Goal: Task Accomplishment & Management: Manage account settings

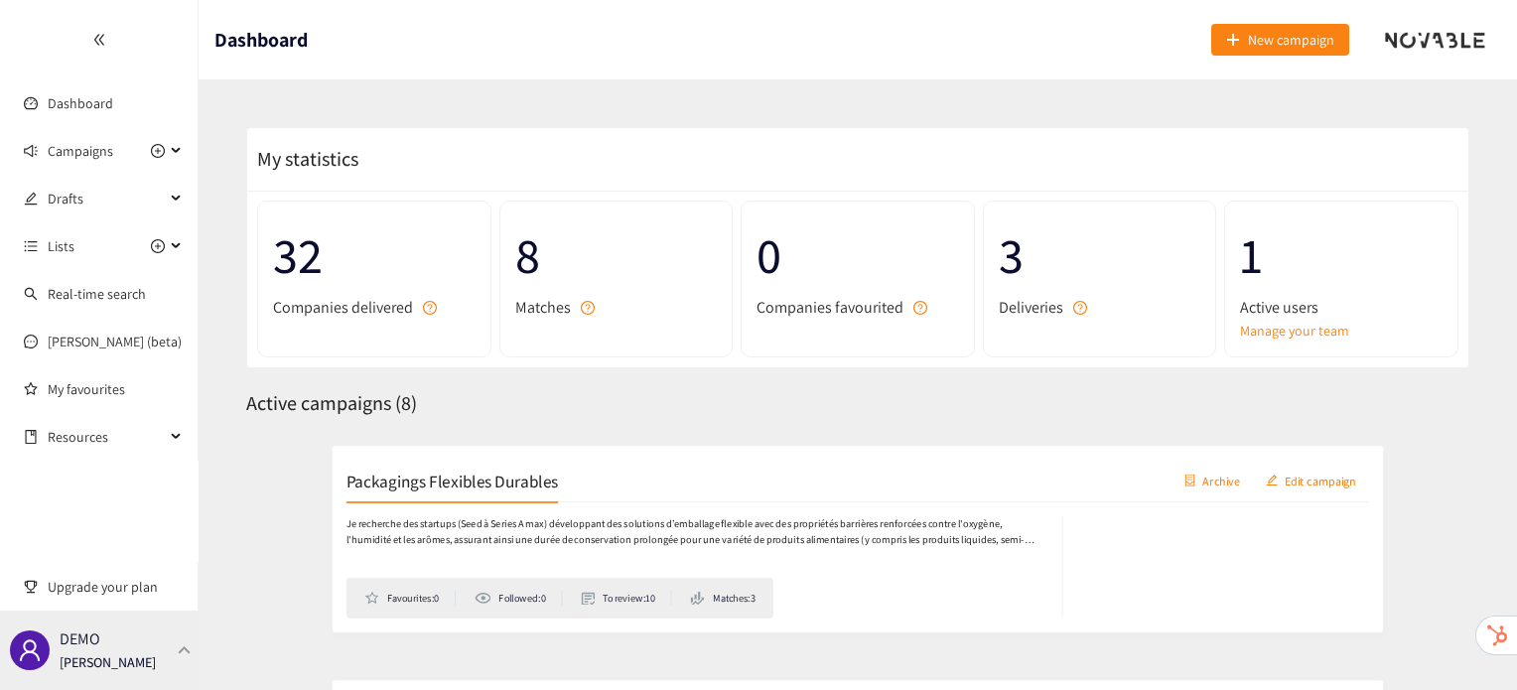
click at [166, 666] on div "DEMO [PERSON_NAME]" at bounding box center [99, 650] width 199 height 79
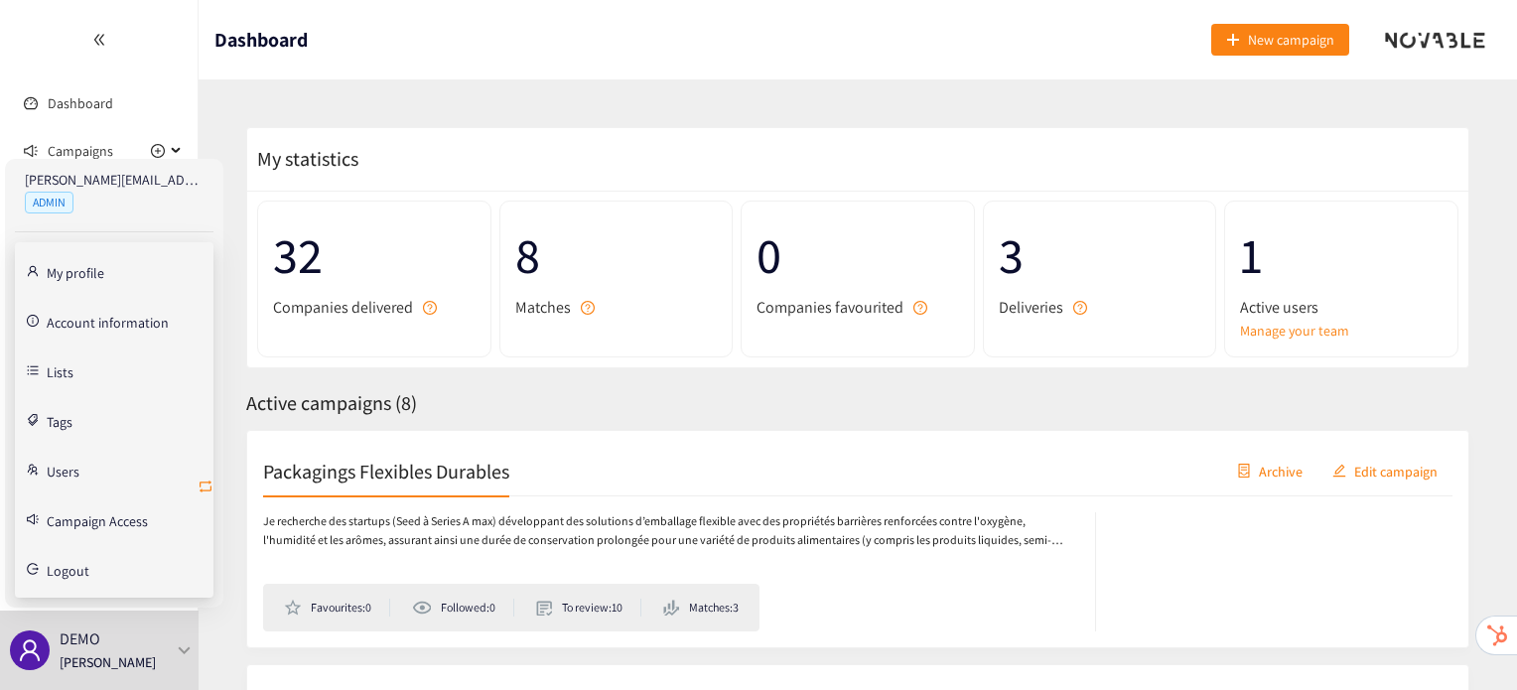
click at [210, 488] on icon "retweet" at bounding box center [206, 487] width 12 height 12
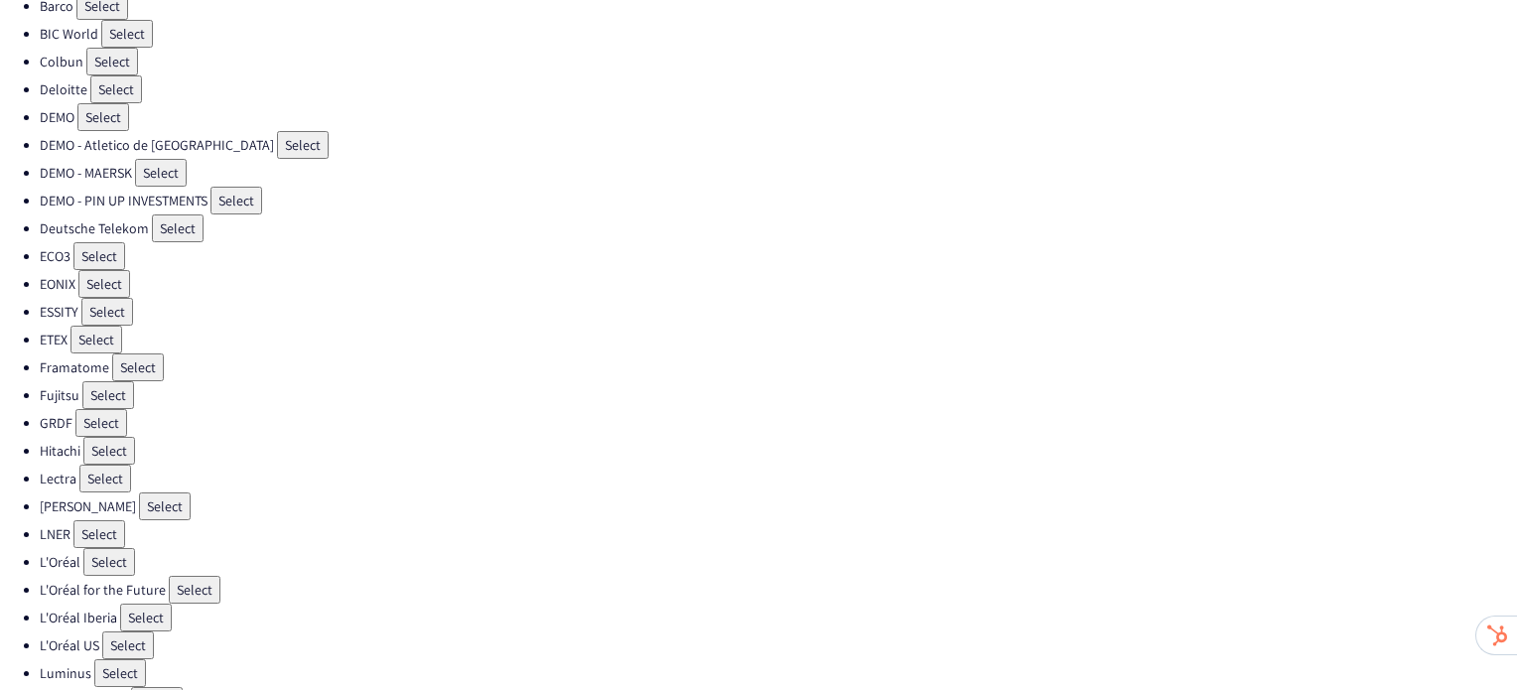
scroll to position [182, 0]
click at [110, 519] on button "Select" at bounding box center [99, 533] width 52 height 28
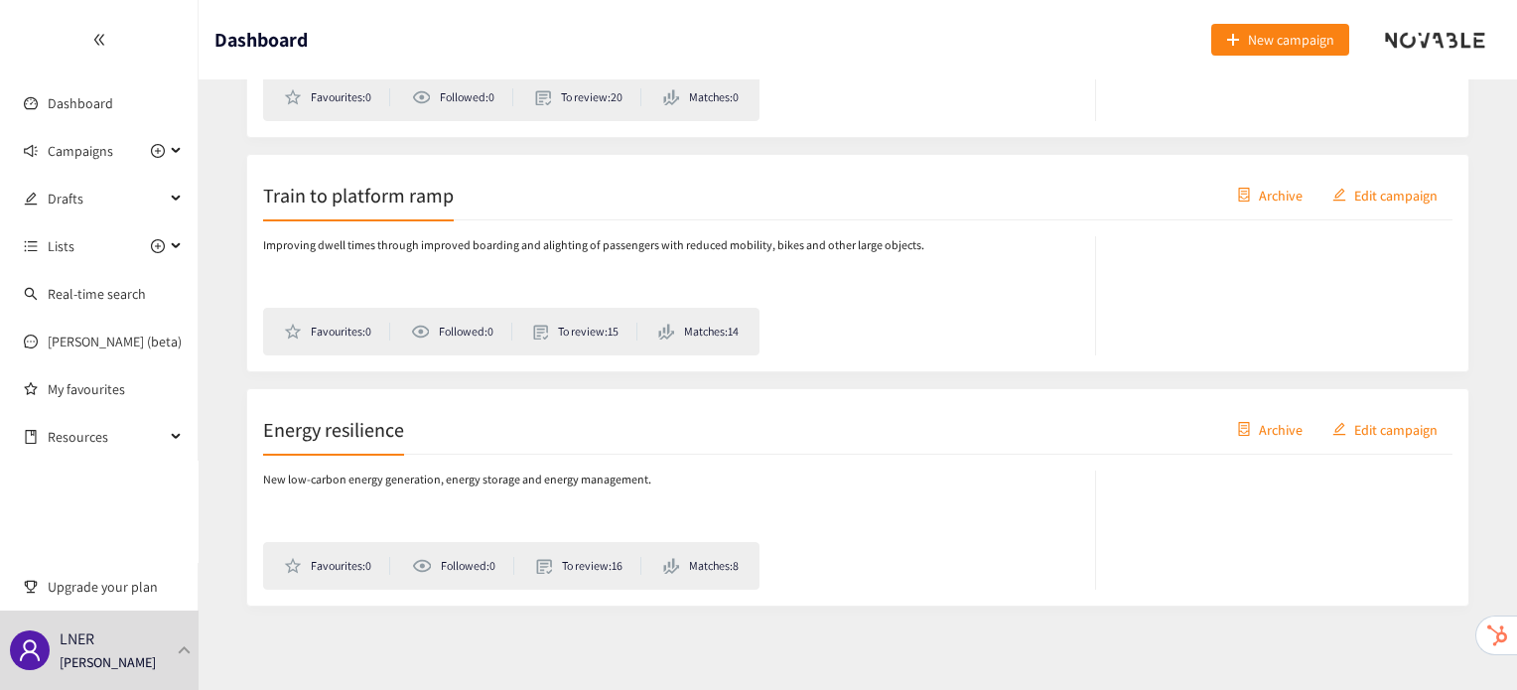
scroll to position [744, 0]
click at [168, 642] on div "LNER [PERSON_NAME]" at bounding box center [99, 650] width 199 height 79
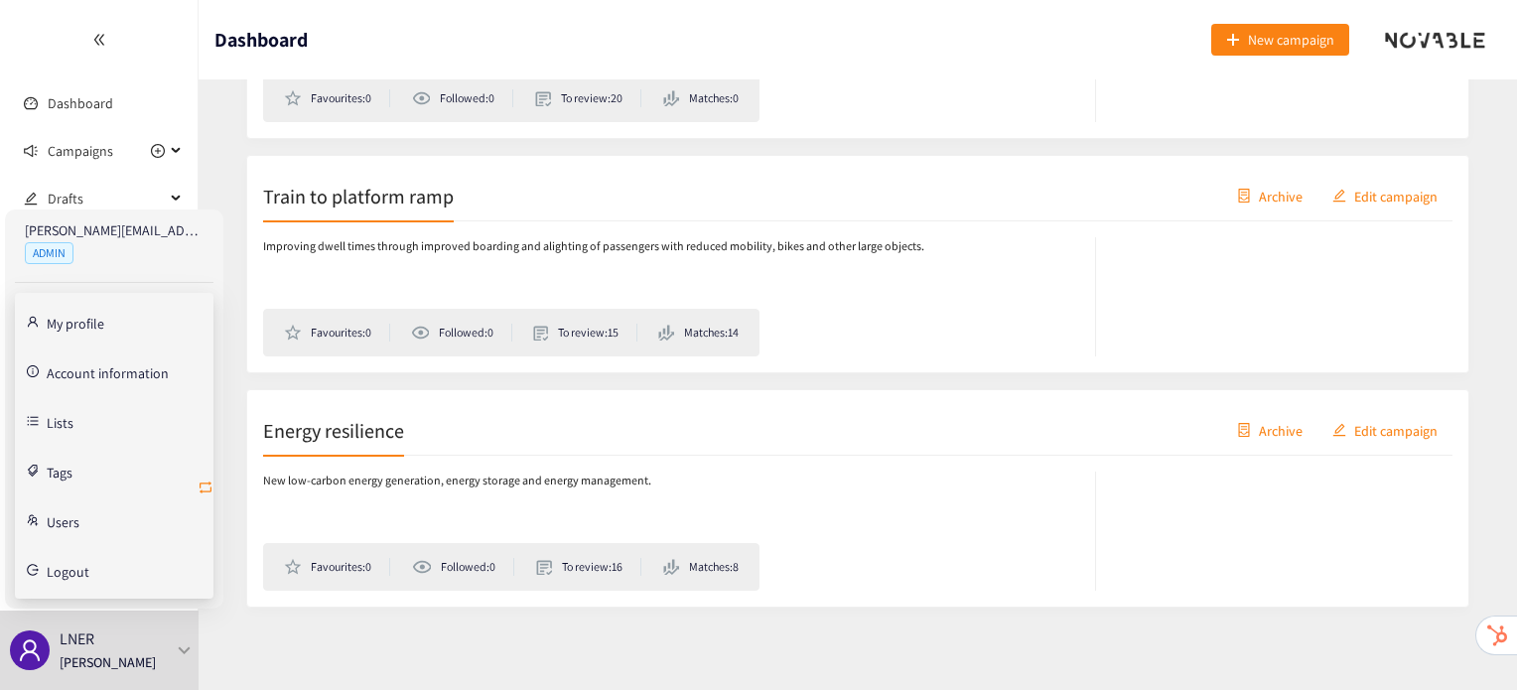
click at [199, 482] on icon "retweet" at bounding box center [206, 488] width 16 height 16
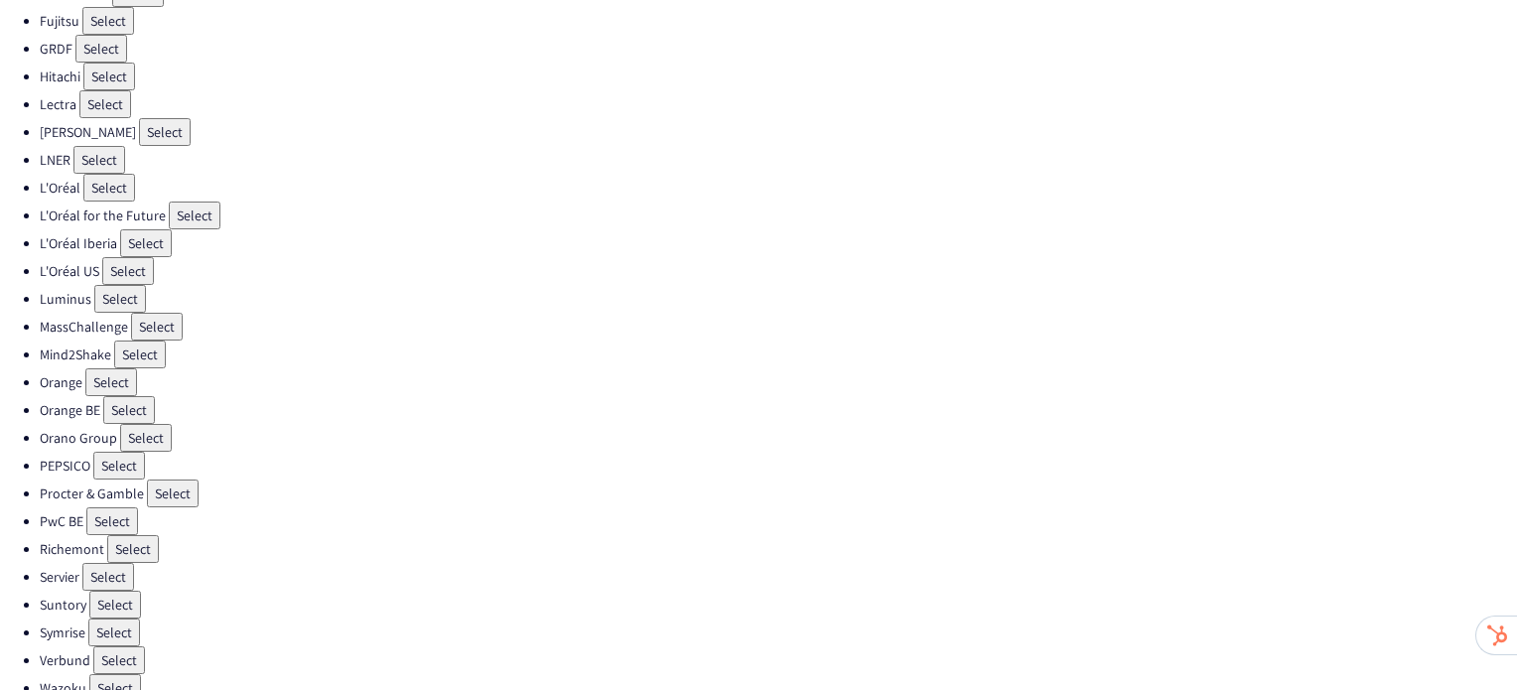
scroll to position [561, 0]
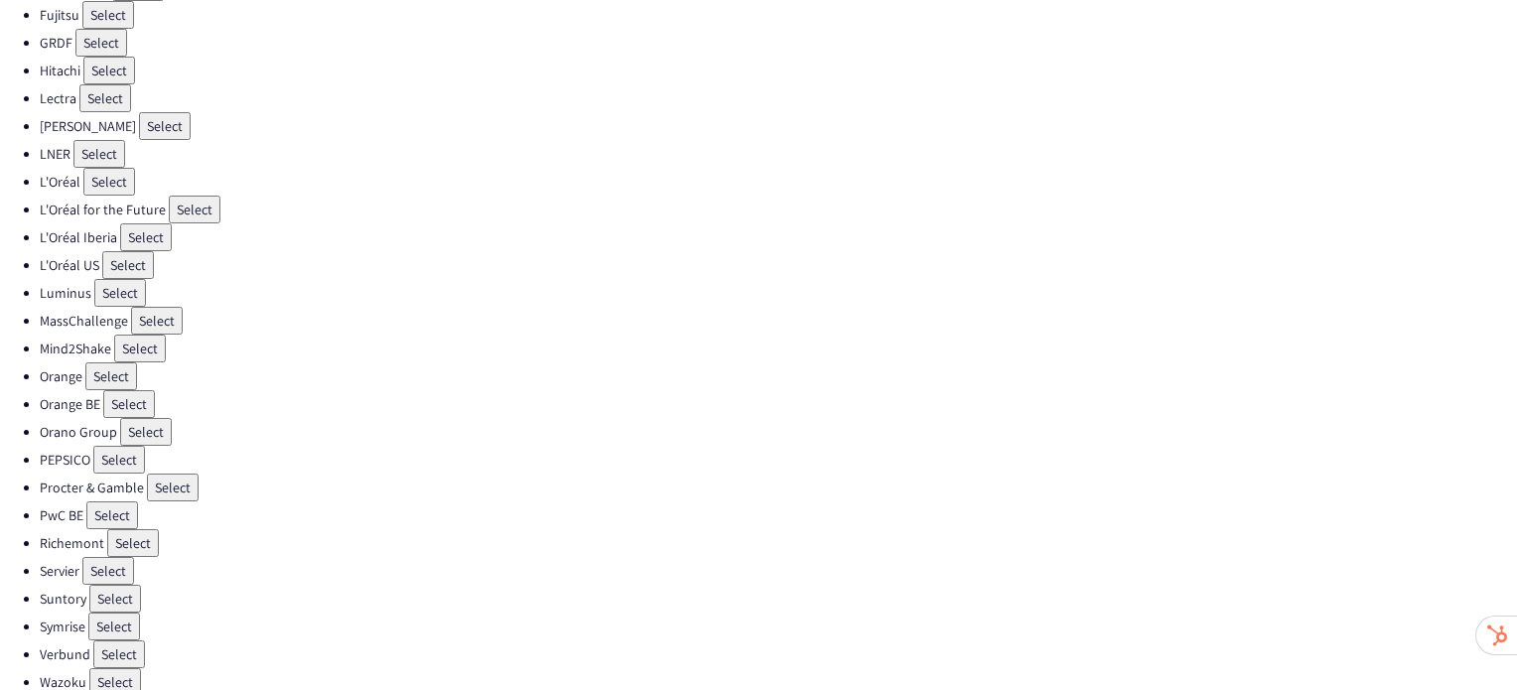
click at [112, 557] on button "Select" at bounding box center [108, 571] width 52 height 28
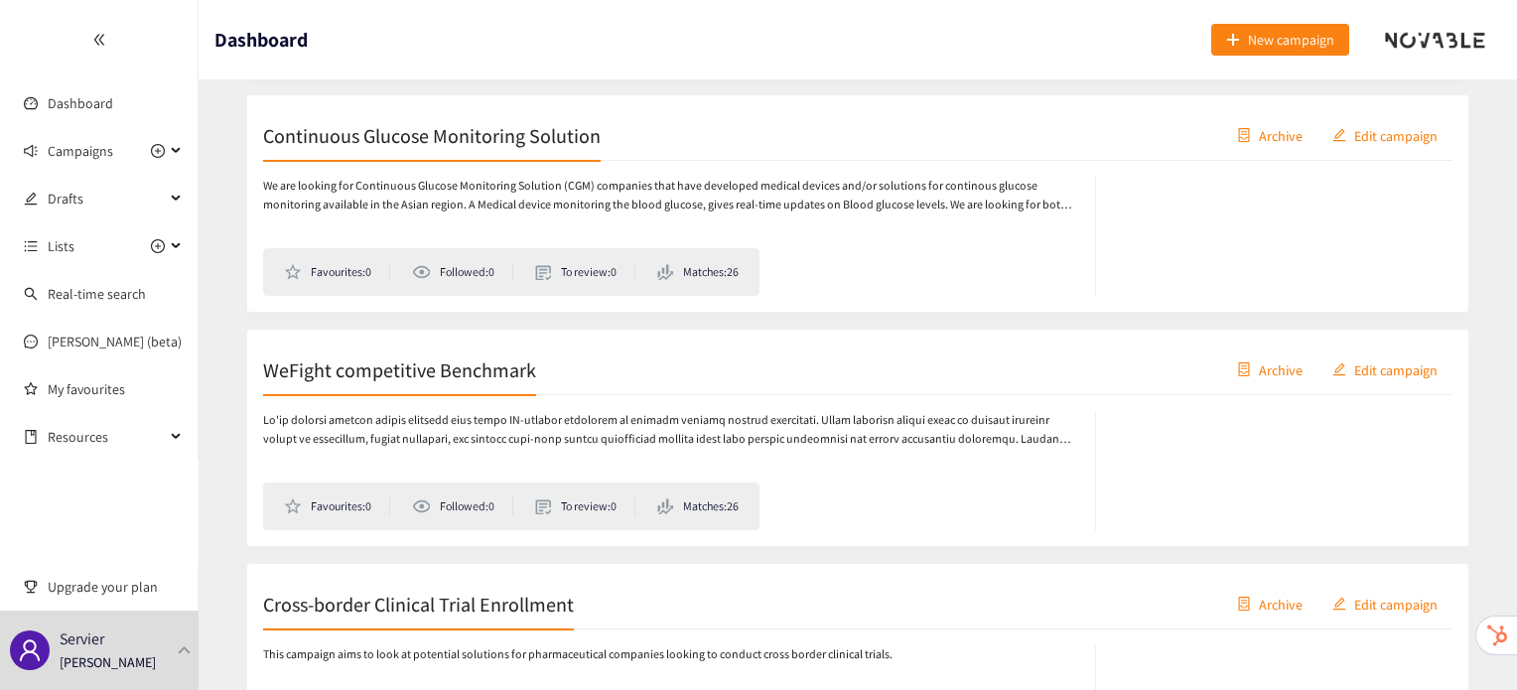
scroll to position [805, 0]
